Goal: Transaction & Acquisition: Purchase product/service

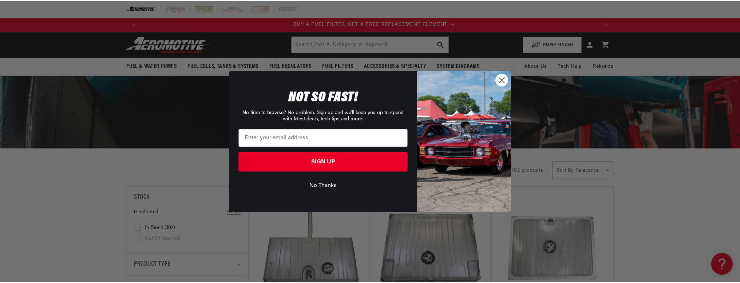
scroll to position [0, 462]
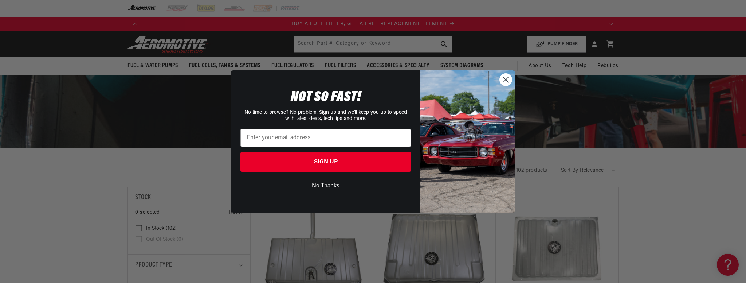
drag, startPoint x: 507, startPoint y: 80, endPoint x: 539, endPoint y: 88, distance: 32.6
click at [507, 80] on circle "Close dialog" at bounding box center [506, 80] width 12 height 12
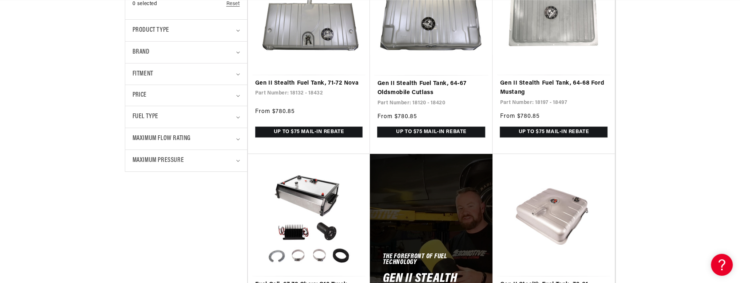
scroll to position [0, 1385]
click at [541, 80] on link "Gen II Stealth Fuel Tank, 64-68 Ford Mustang" at bounding box center [554, 88] width 108 height 19
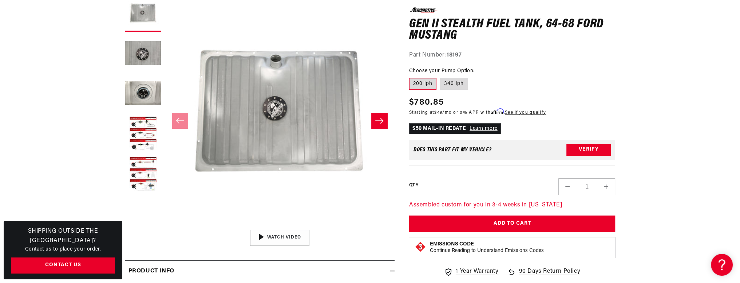
scroll to position [0, 1385]
click at [384, 123] on button "Slide right" at bounding box center [379, 121] width 16 height 16
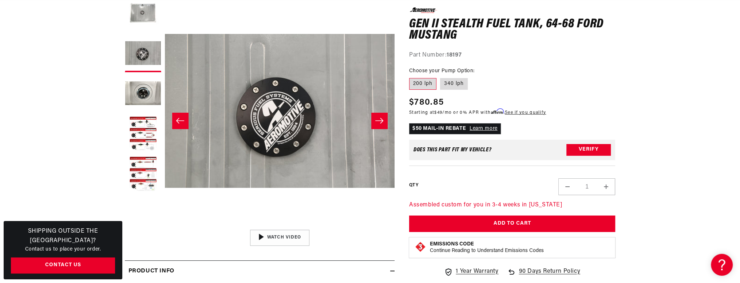
scroll to position [0, 462]
click at [383, 123] on icon "Slide right" at bounding box center [379, 120] width 9 height 7
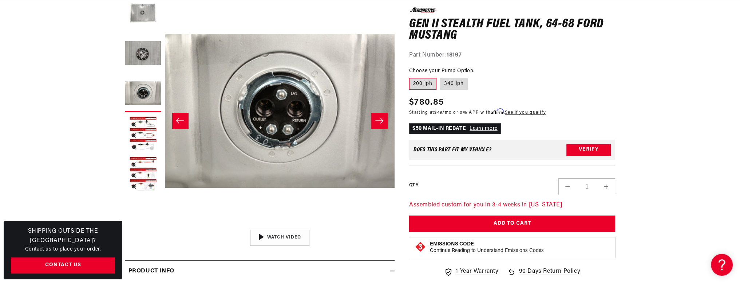
scroll to position [0, 923]
click at [381, 124] on button "Slide right" at bounding box center [379, 121] width 16 height 16
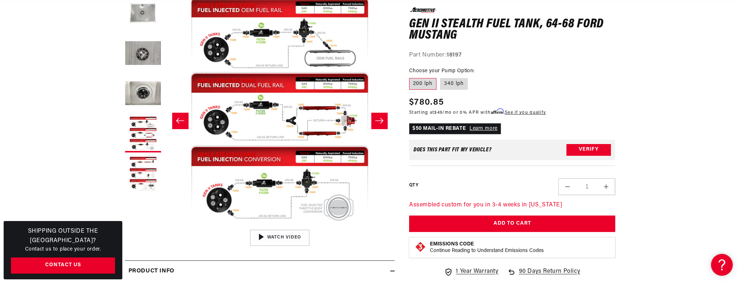
scroll to position [0, 1385]
click at [381, 124] on button "Slide right" at bounding box center [379, 121] width 16 height 16
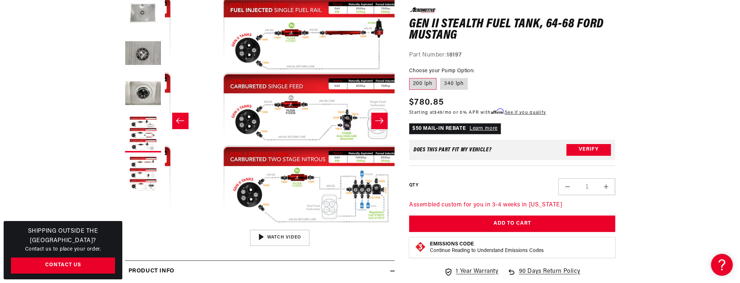
scroll to position [0, 919]
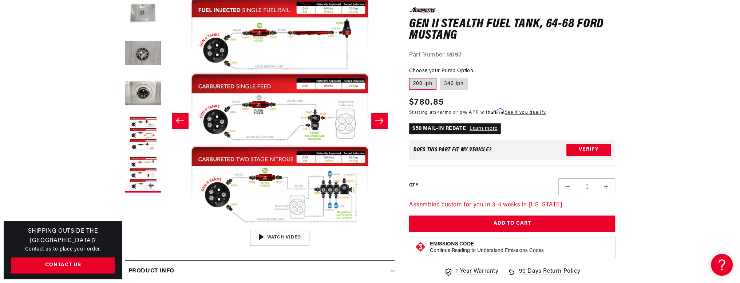
click at [381, 125] on button "Slide right" at bounding box center [379, 121] width 16 height 16
click at [378, 123] on icon "Slide right" at bounding box center [379, 120] width 9 height 7
click at [153, 12] on button "Load image 1 in gallery view" at bounding box center [143, 14] width 36 height 36
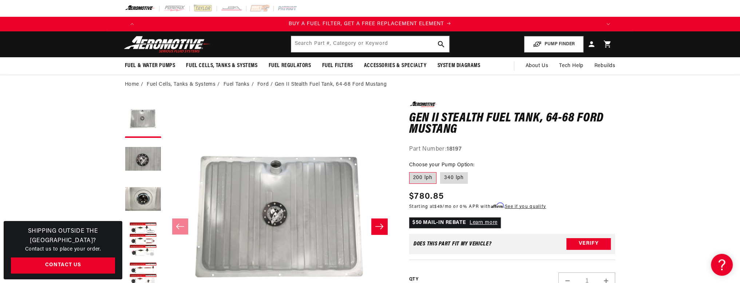
click at [411, 115] on h1 "Gen II Stealth Fuel Tank, 64-68 Ford Mustang" at bounding box center [512, 124] width 206 height 23
